Goal: Find specific page/section: Find specific page/section

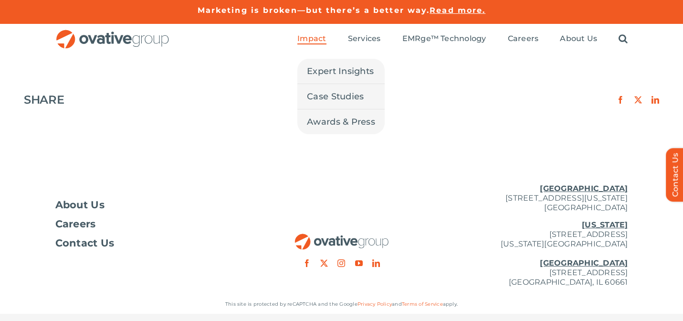
click at [313, 39] on span "Impact" at bounding box center [311, 39] width 29 height 10
